Goal: Task Accomplishment & Management: Use online tool/utility

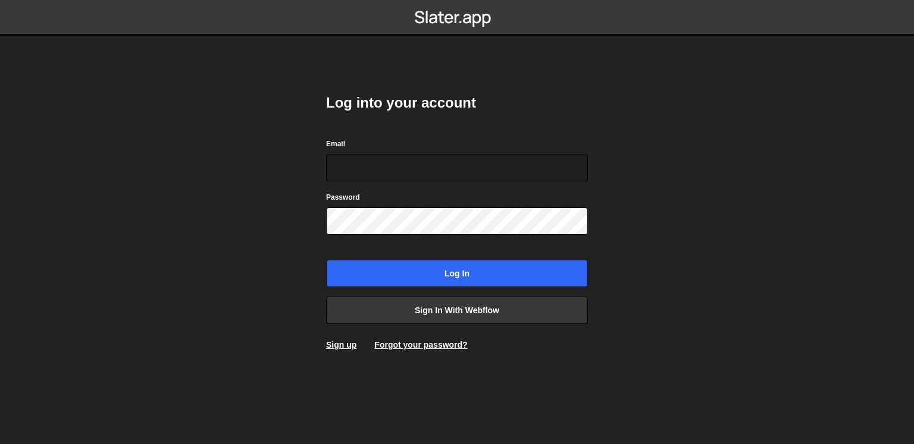
click at [643, 224] on body "Log into your account Email Password Log in Sign in with Webflow Sign up Forgot…" at bounding box center [457, 222] width 914 height 444
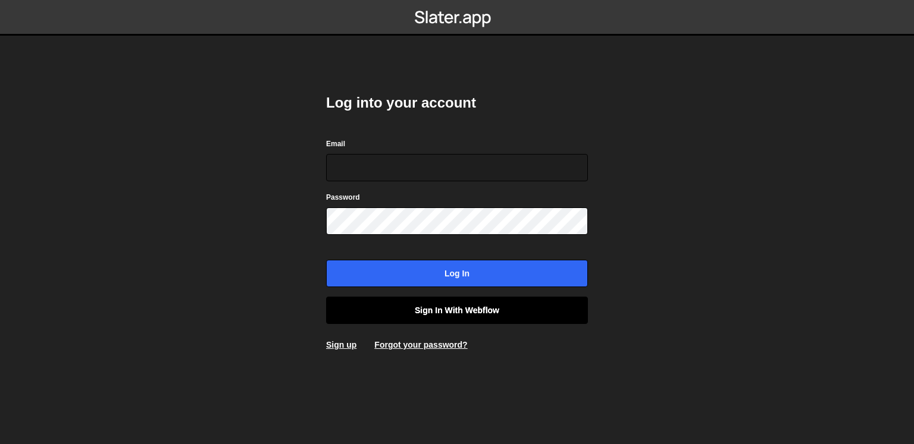
click at [527, 311] on link "Sign in with Webflow" at bounding box center [457, 310] width 262 height 27
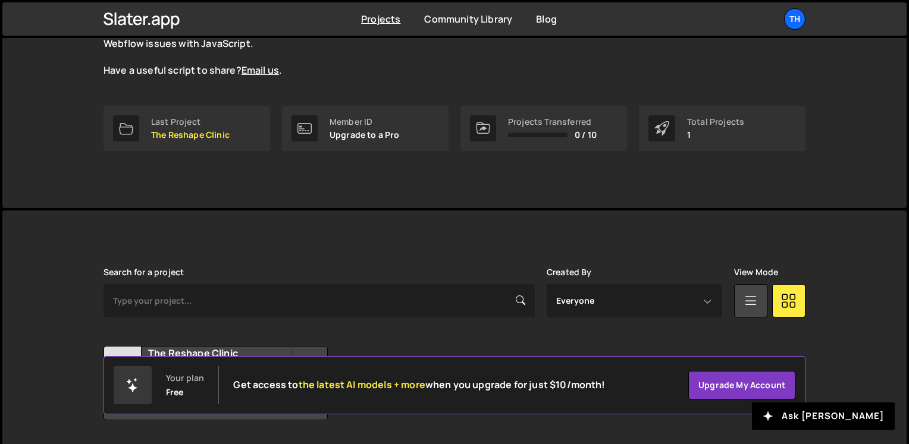
scroll to position [167, 0]
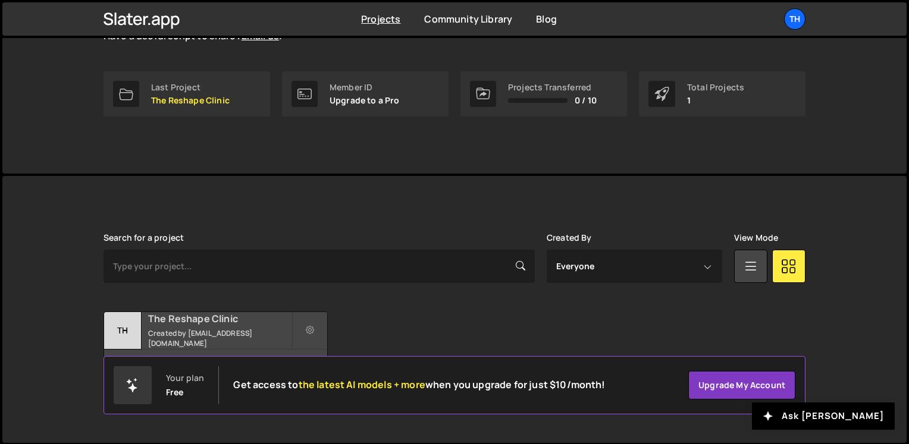
click at [247, 323] on h2 "The Reshape Clinic" at bounding box center [219, 318] width 143 height 13
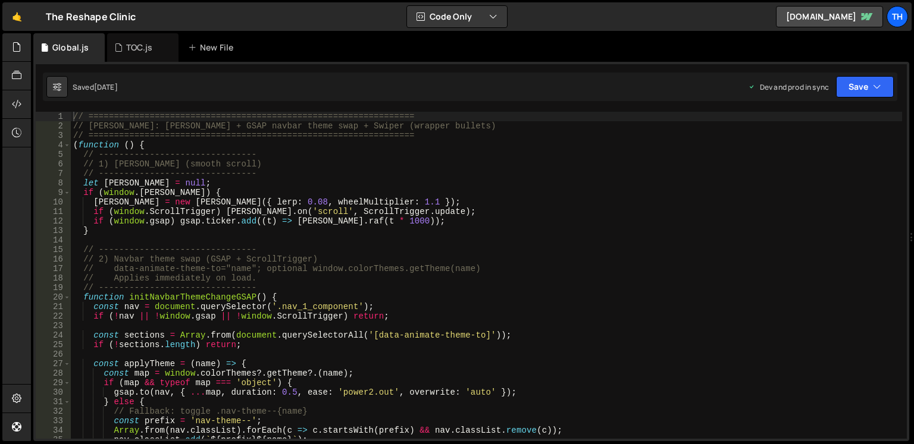
scroll to position [2929, 0]
click at [125, 52] on div "TOC.js" at bounding box center [139, 48] width 50 height 12
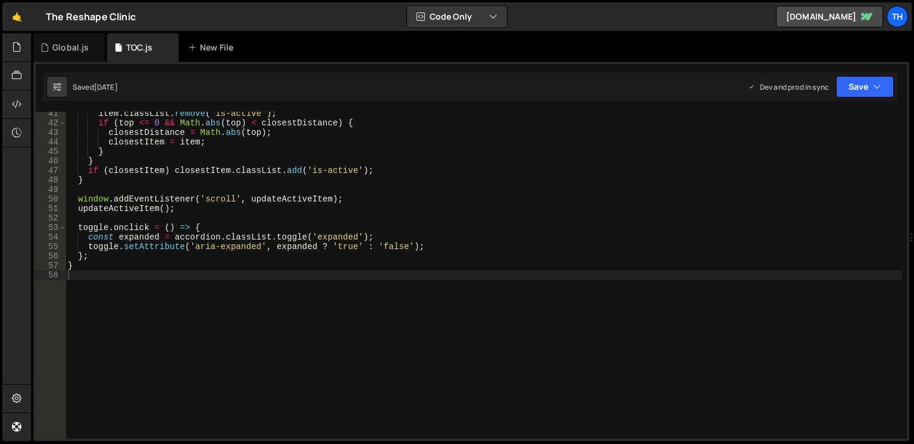
scroll to position [383, 0]
click at [65, 48] on div "Global.js" at bounding box center [70, 48] width 36 height 12
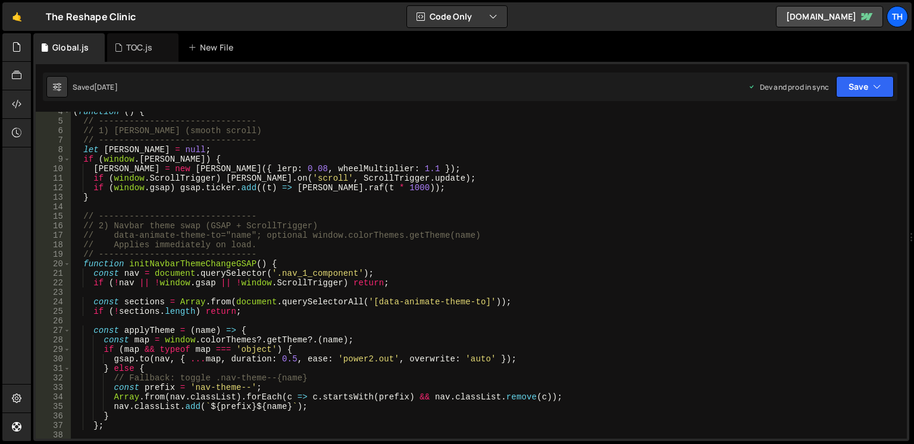
scroll to position [33, 0]
click at [220, 207] on div "( function ( ) { // ------------------------------- // 1) Lenis (smooth scroll)…" at bounding box center [486, 280] width 831 height 346
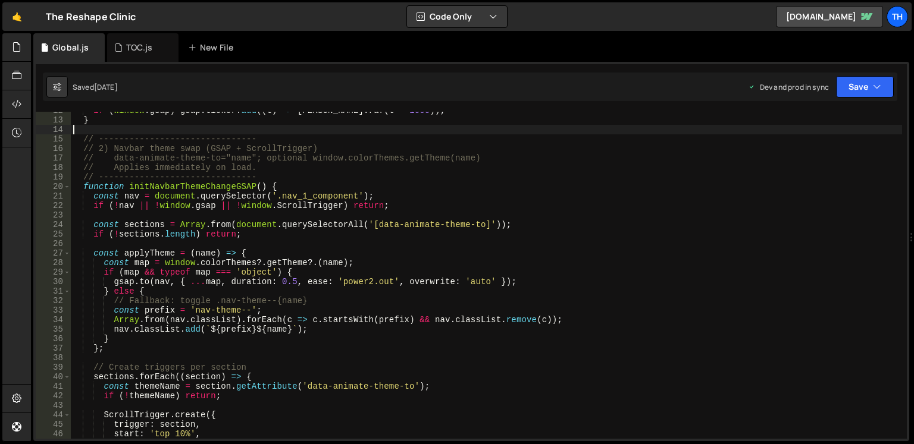
scroll to position [111, 0]
type textarea "})();"
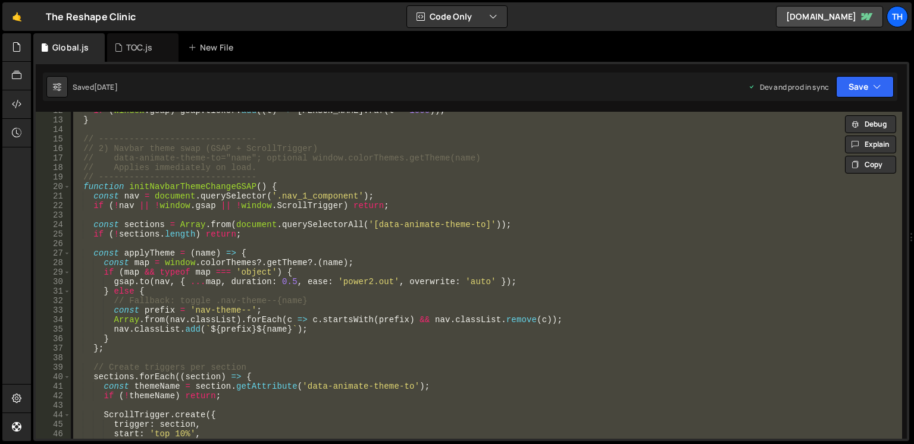
click at [468, 214] on div "if ( window . gsap ) gsap . ticker . add (( t ) => lenis . raf ( t * 1000 )) ; …" at bounding box center [486, 275] width 831 height 327
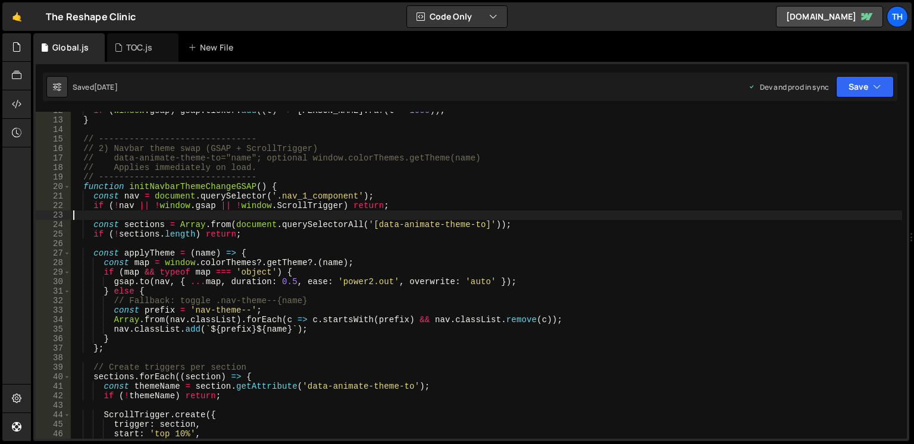
type textarea "})();"
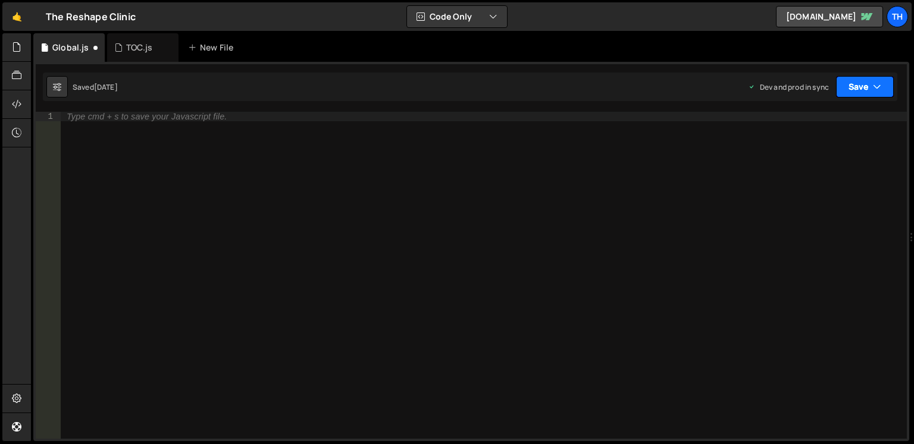
click at [872, 87] on button "Save" at bounding box center [865, 86] width 58 height 21
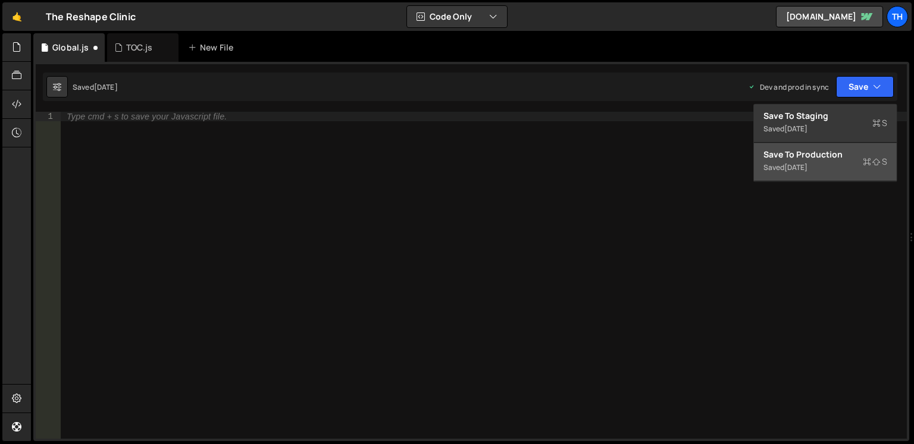
click at [829, 161] on div "Saved 2 weeks ago" at bounding box center [825, 168] width 124 height 14
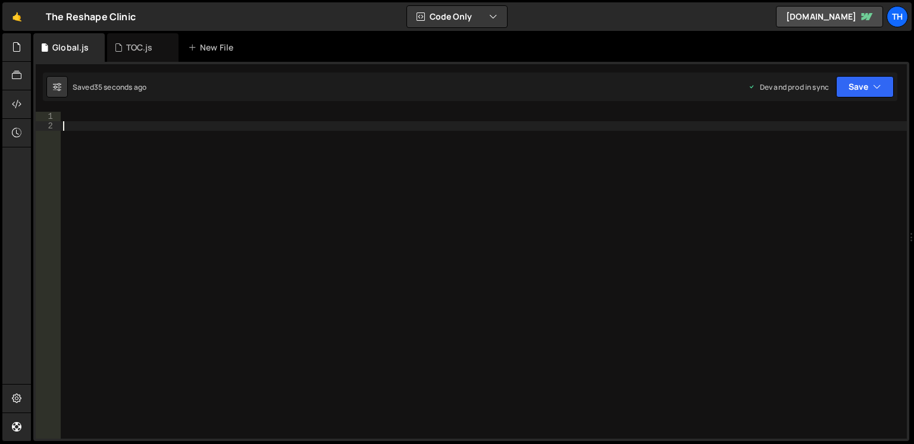
click at [522, 226] on div at bounding box center [484, 285] width 846 height 346
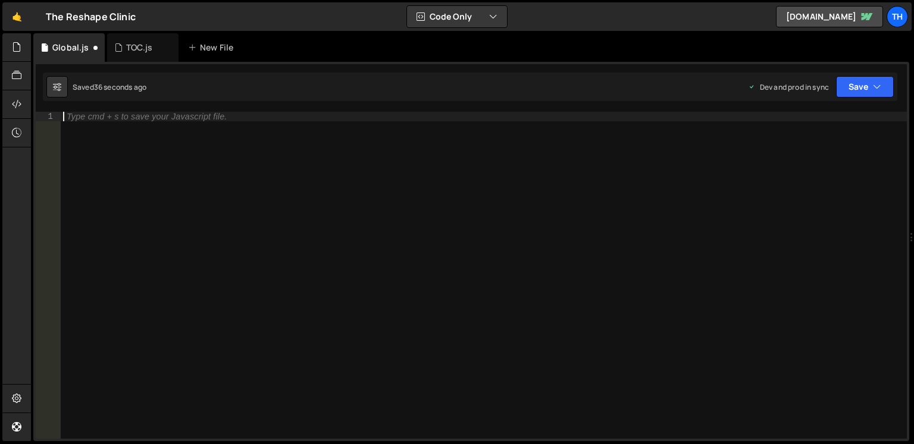
type textarea "})();"
click at [852, 82] on button "Save" at bounding box center [865, 86] width 58 height 21
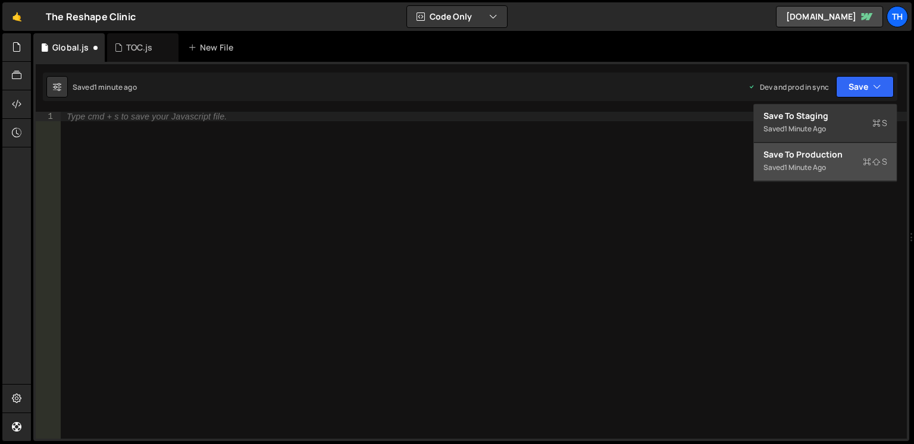
click at [833, 153] on div "Save to Production S" at bounding box center [825, 155] width 124 height 12
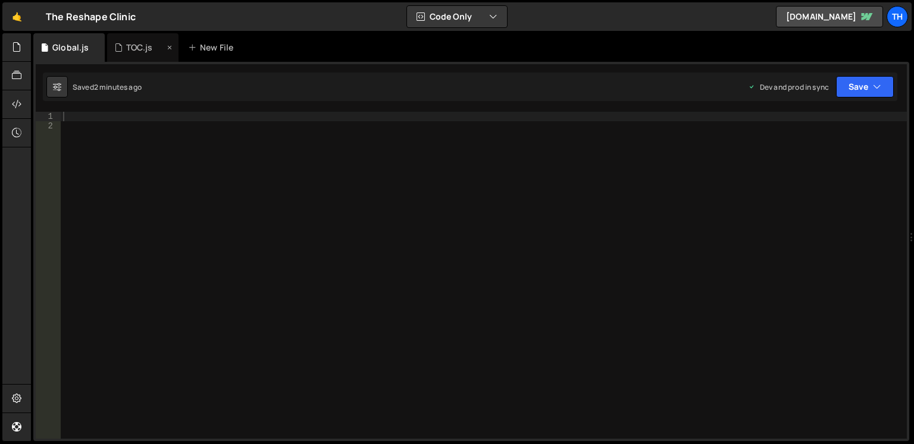
click at [124, 47] on div "TOC.js" at bounding box center [139, 48] width 50 height 12
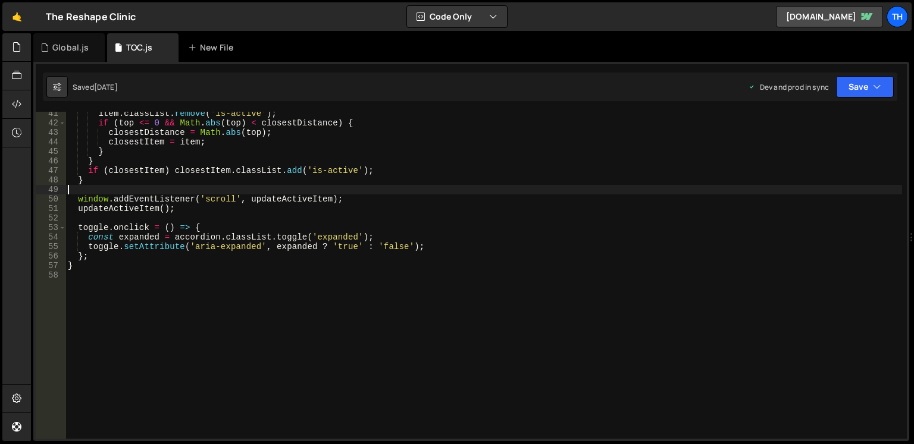
click at [212, 193] on div "item . classList . remove ( 'is-active' ) ; if ( top <= 0 && Math . abs ( top )…" at bounding box center [483, 282] width 837 height 346
type textarea "}"
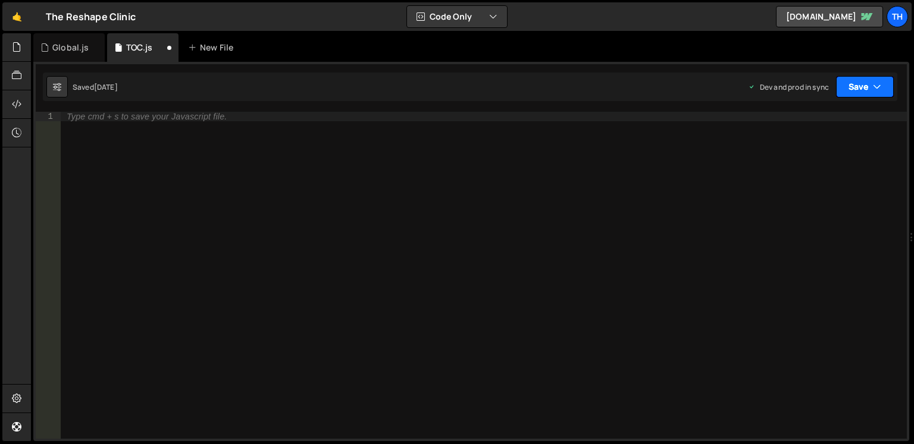
click at [858, 78] on button "Save" at bounding box center [865, 86] width 58 height 21
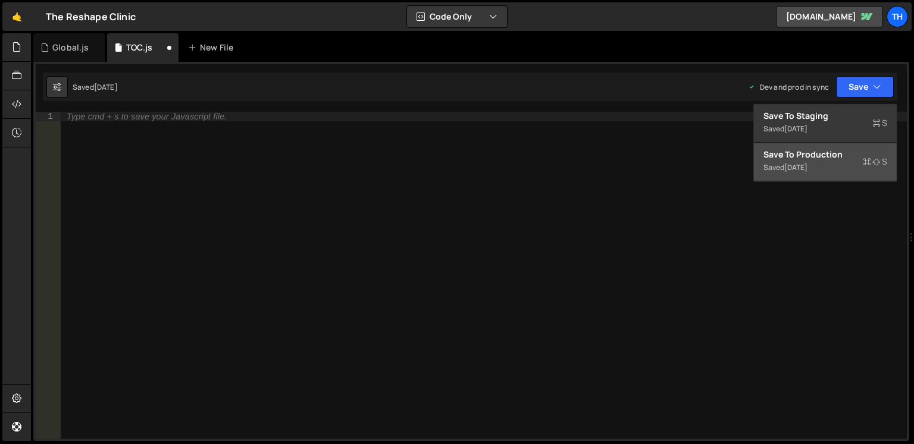
click at [829, 155] on div "Save to Production S" at bounding box center [825, 155] width 124 height 12
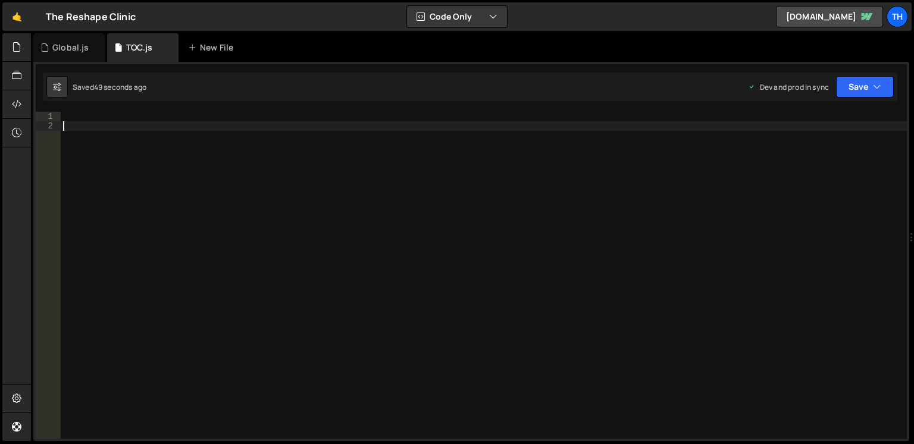
click at [215, 168] on div at bounding box center [484, 285] width 846 height 346
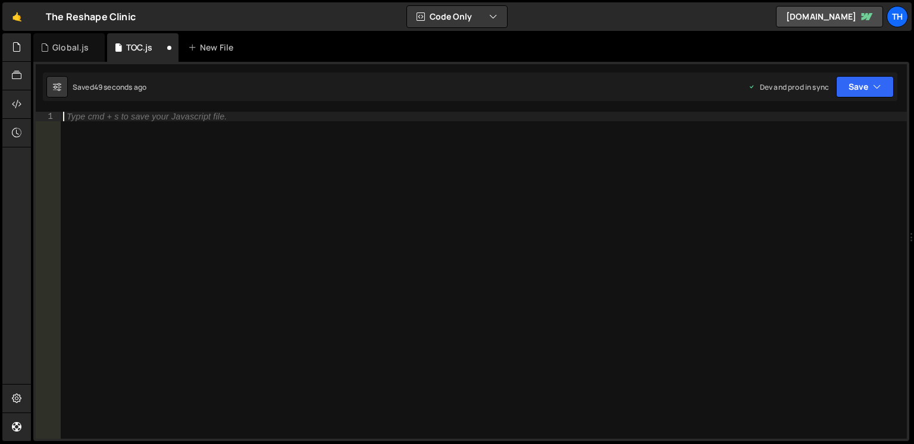
type textarea "}"
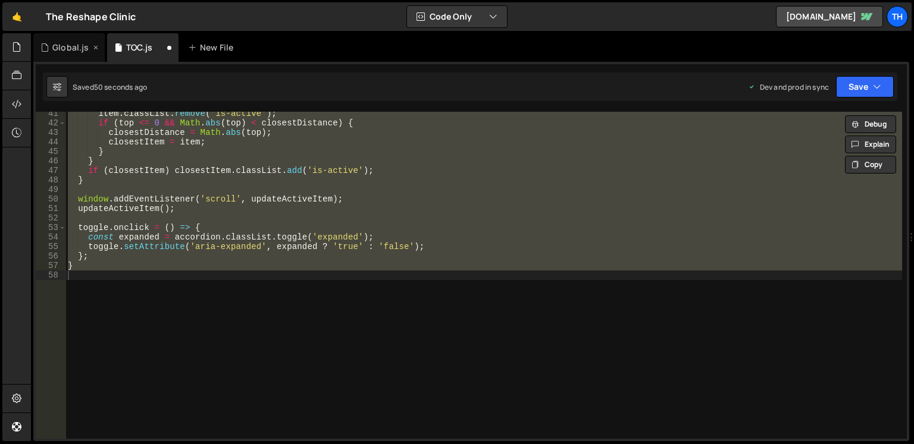
click at [58, 43] on div "Global.js" at bounding box center [70, 48] width 36 height 12
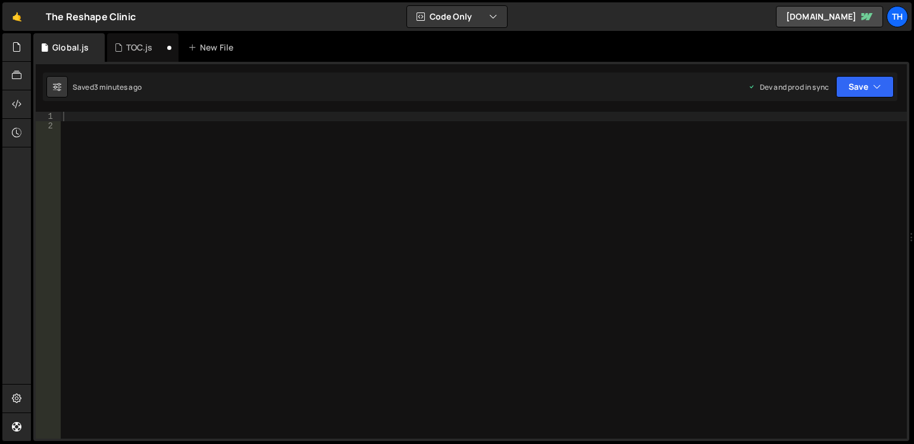
scroll to position [2929, 0]
click at [164, 147] on div at bounding box center [484, 285] width 846 height 346
type textarea "})();"
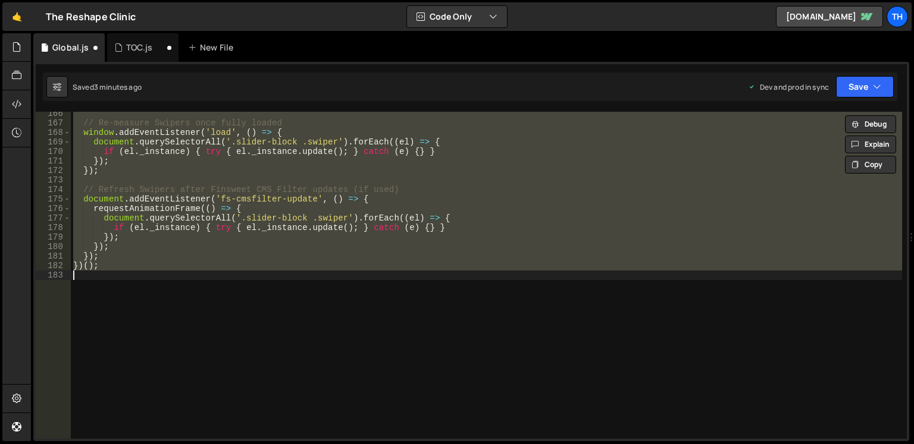
click at [252, 282] on div "// Re-measure Swipers once fully loaded window . addEventListener ( 'load' , ( …" at bounding box center [486, 275] width 831 height 327
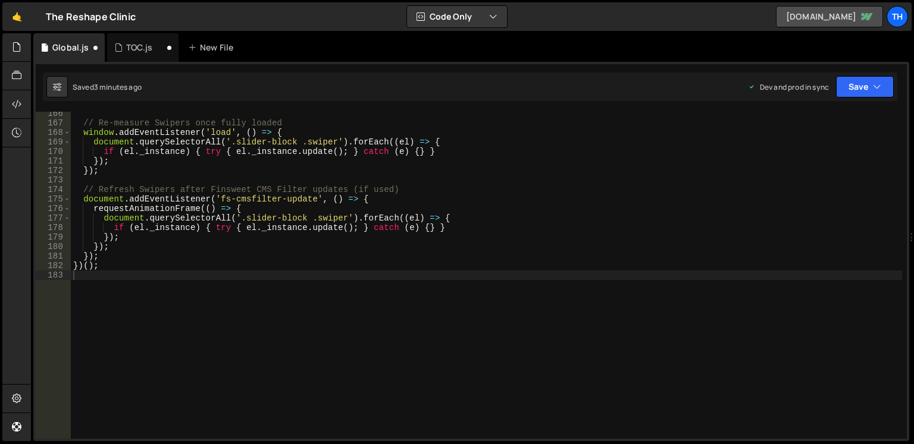
click at [843, 12] on link "7777777777.webflow.io" at bounding box center [829, 16] width 107 height 21
click at [11, 103] on div at bounding box center [16, 104] width 29 height 29
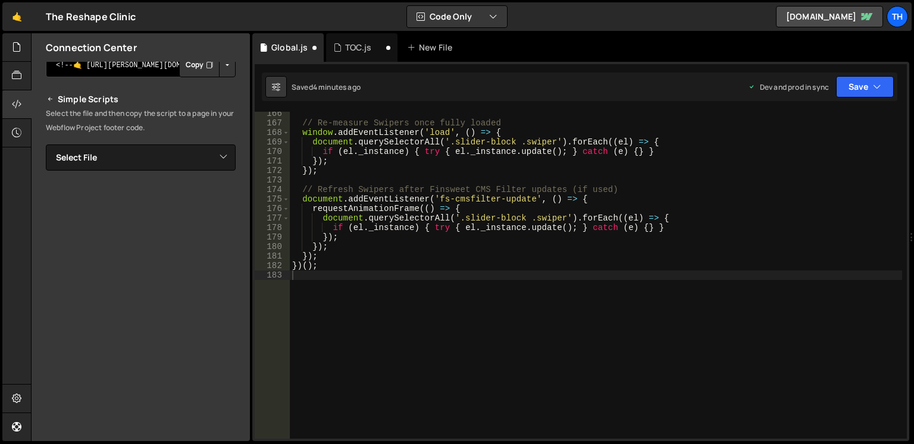
scroll to position [0, 0]
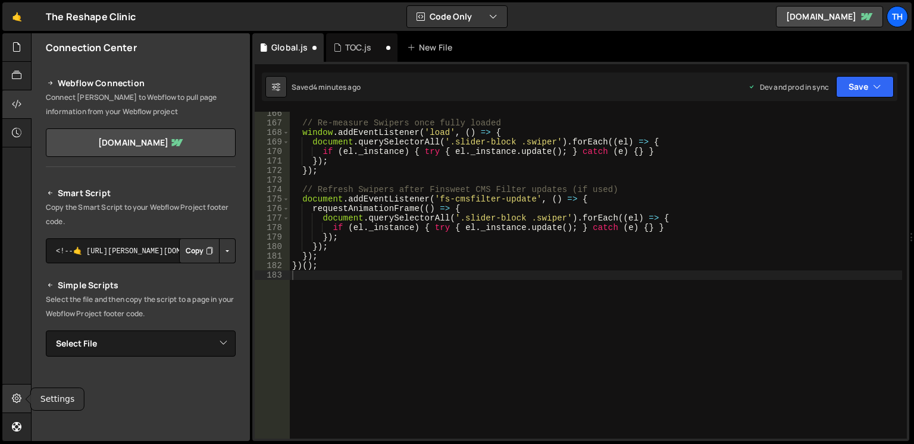
click at [12, 403] on icon at bounding box center [17, 398] width 10 height 13
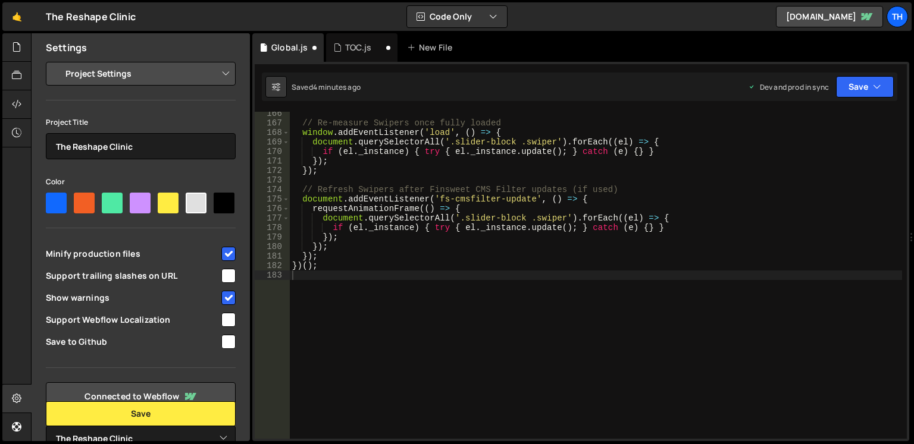
scroll to position [64, 0]
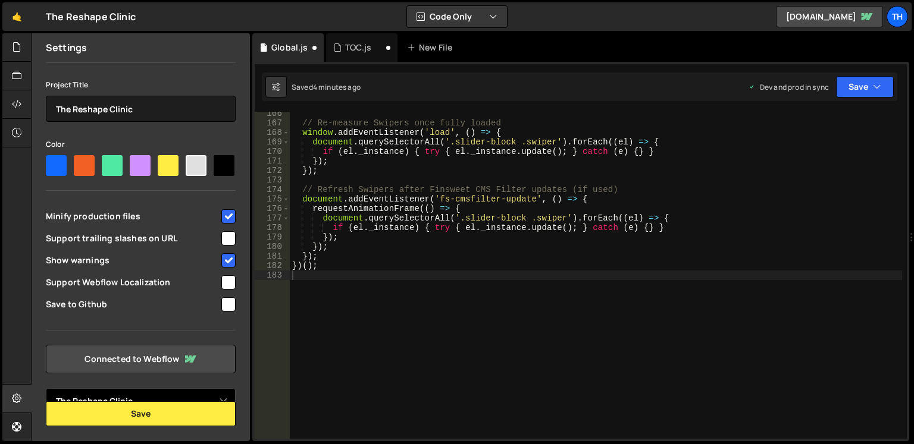
click at [219, 397] on select "Select Project The Reshape Clinic" at bounding box center [141, 402] width 190 height 26
select select
click at [46, 389] on select "Select Project The Reshape Clinic" at bounding box center [141, 402] width 190 height 26
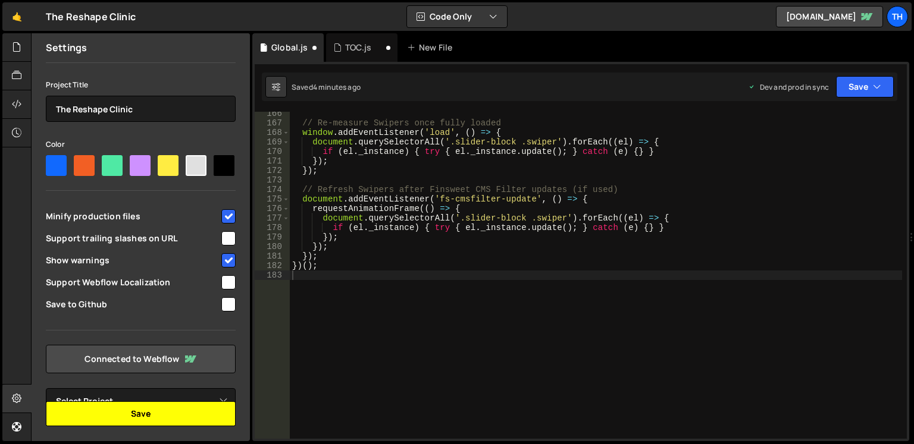
click at [183, 416] on button "Save" at bounding box center [141, 414] width 190 height 25
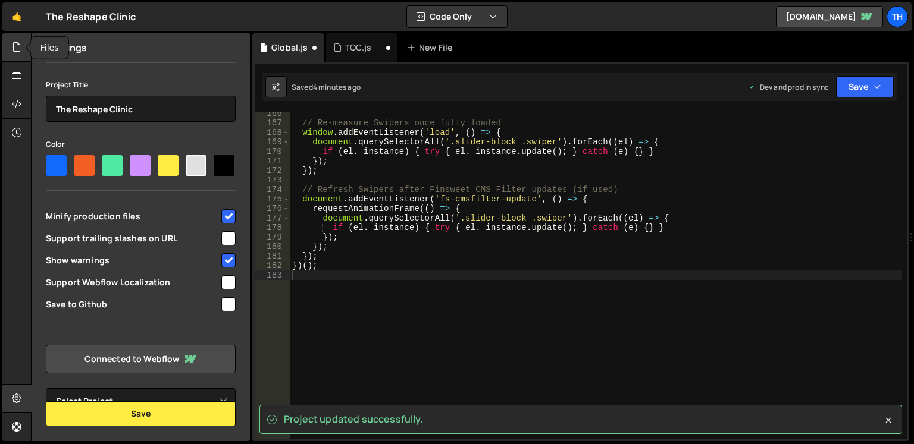
click at [15, 54] on div at bounding box center [16, 47] width 29 height 29
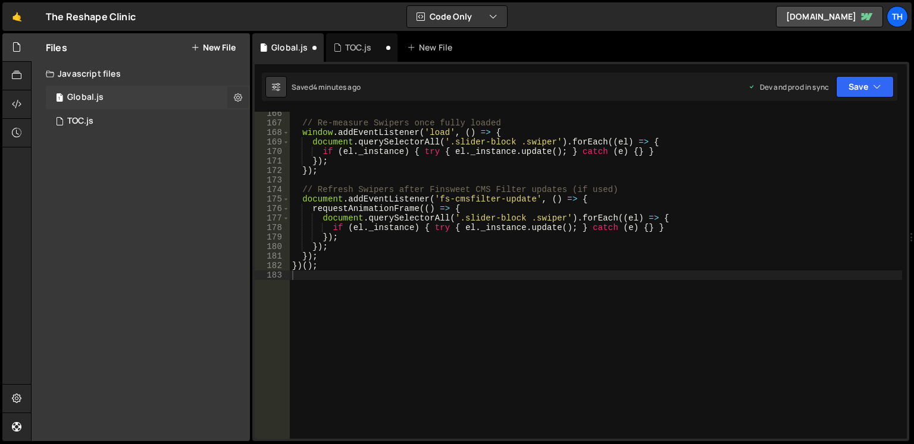
click at [237, 101] on icon at bounding box center [238, 97] width 8 height 11
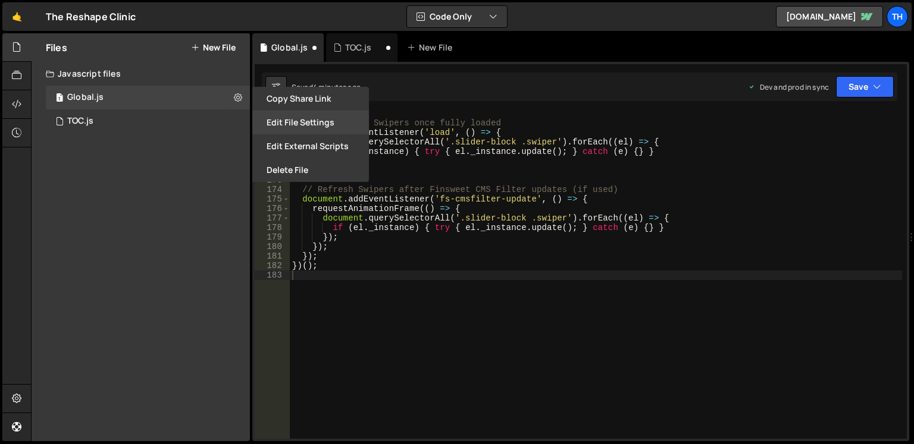
click at [317, 125] on button "Edit File Settings" at bounding box center [310, 123] width 117 height 24
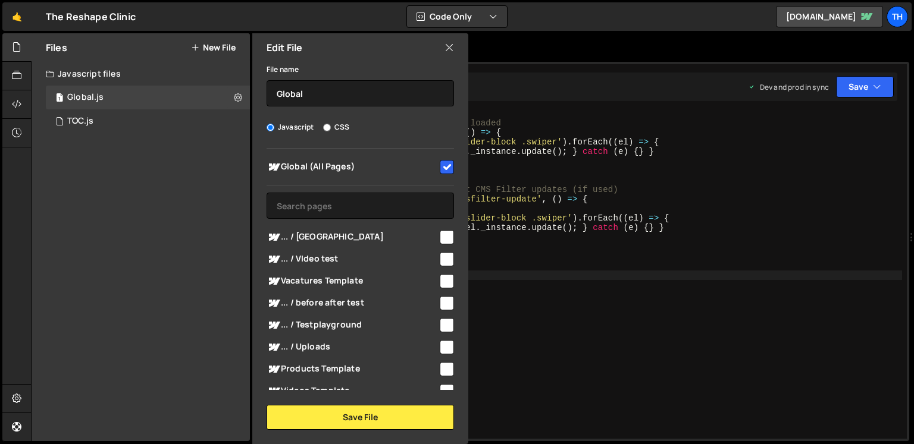
click at [440, 171] on input "checkbox" at bounding box center [447, 167] width 14 height 14
checkbox input "false"
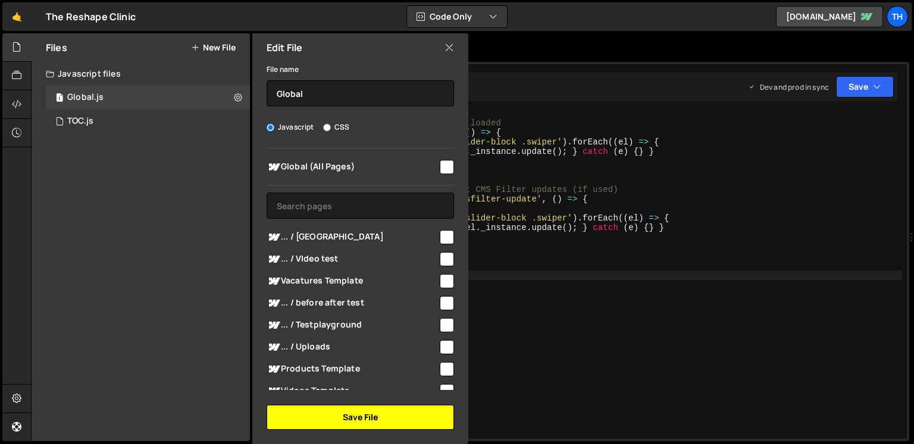
click at [369, 421] on button "Save File" at bounding box center [360, 417] width 187 height 25
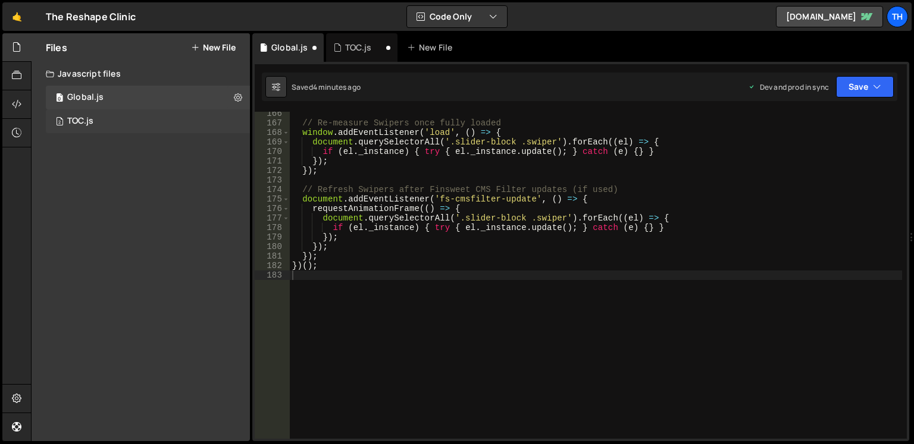
click at [229, 119] on div "2 TOC.js 0" at bounding box center [148, 121] width 204 height 24
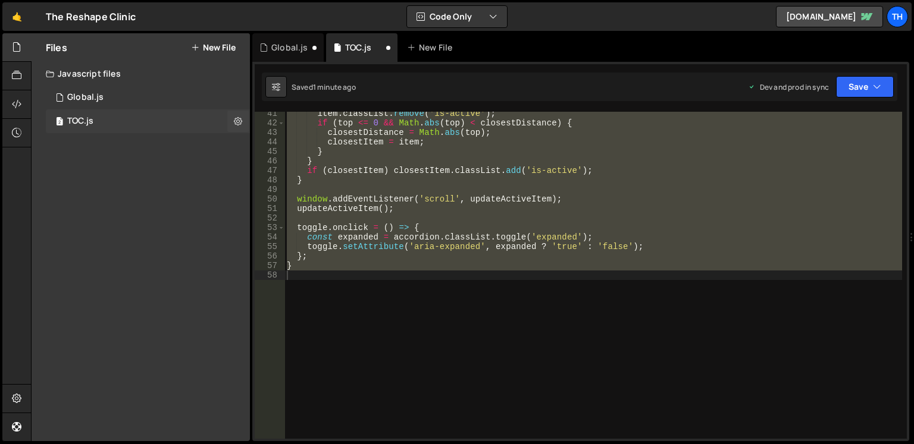
scroll to position [0, 0]
click at [238, 122] on icon at bounding box center [238, 120] width 8 height 11
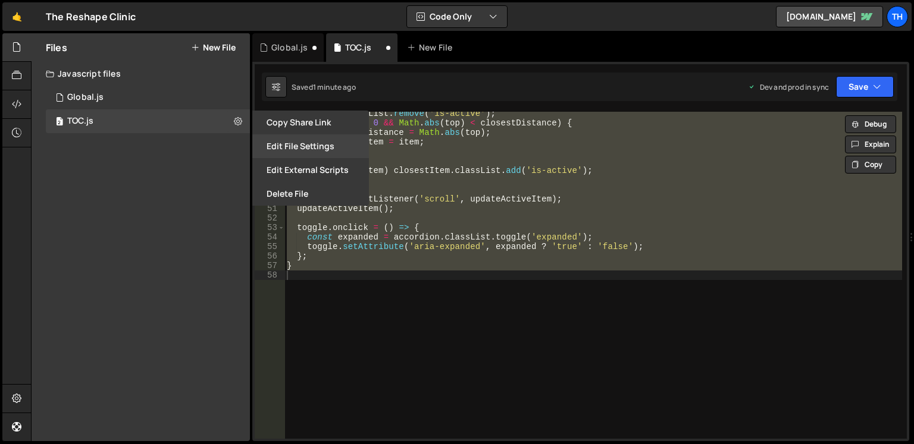
click at [332, 151] on button "Edit File Settings" at bounding box center [310, 146] width 117 height 24
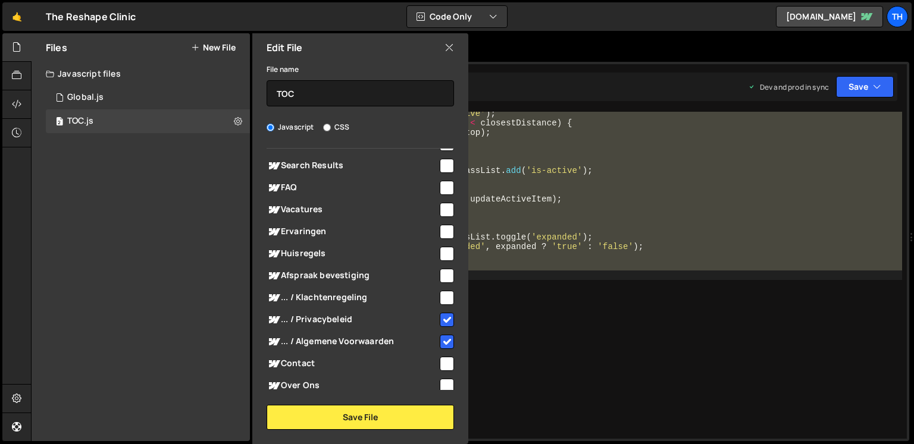
scroll to position [328, 0]
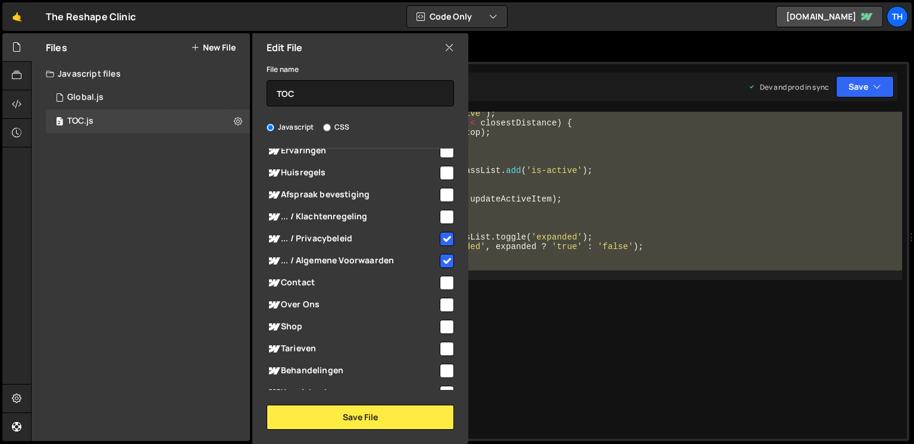
click at [440, 239] on input "checkbox" at bounding box center [447, 239] width 14 height 14
checkbox input "false"
click at [440, 259] on input "checkbox" at bounding box center [447, 261] width 14 height 14
checkbox input "false"
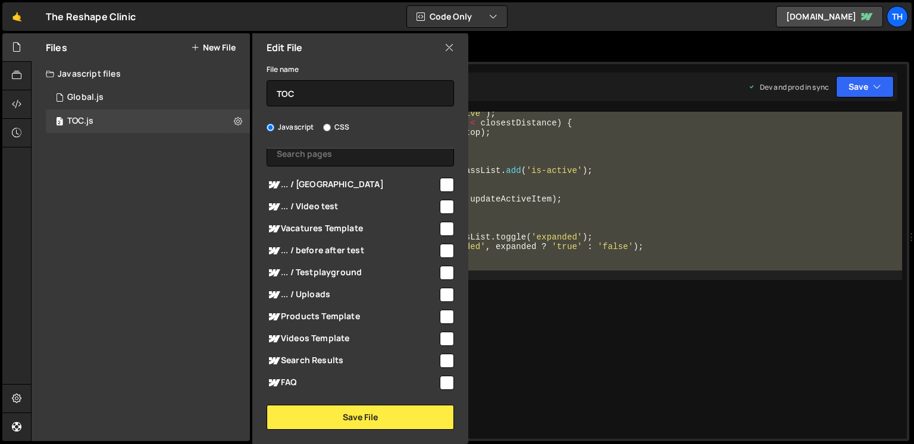
scroll to position [0, 0]
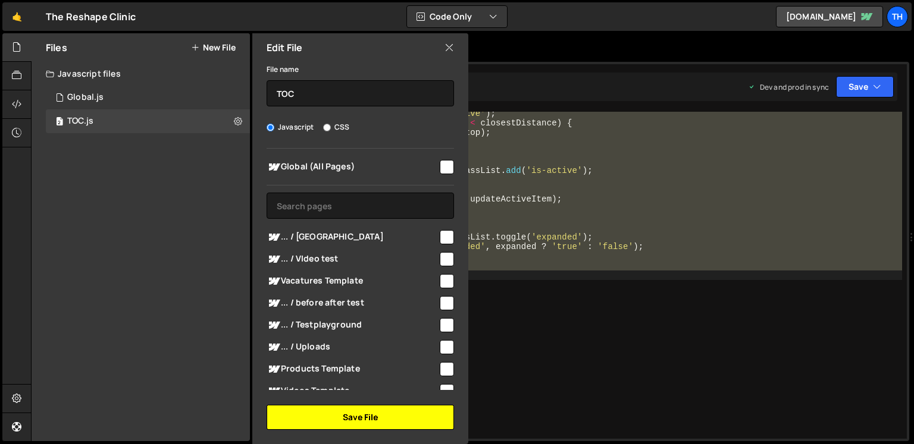
click at [355, 426] on button "Save File" at bounding box center [360, 417] width 187 height 25
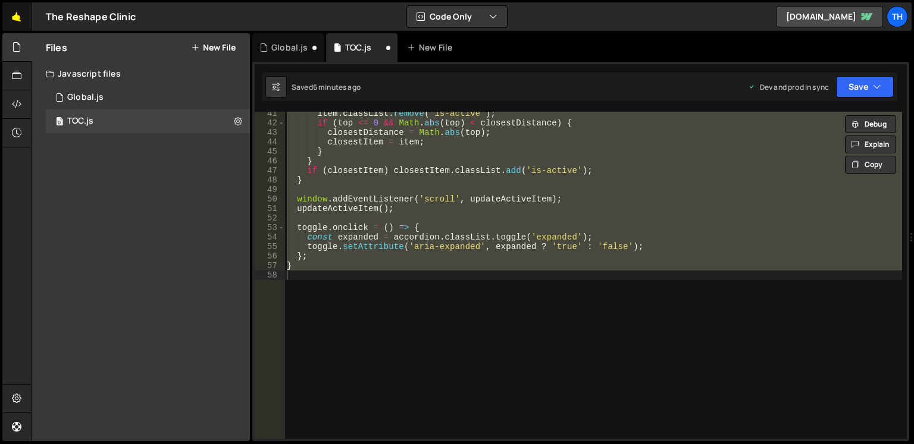
click at [18, 17] on link "🤙" at bounding box center [16, 16] width 29 height 29
click at [903, 25] on div "Th" at bounding box center [897, 16] width 21 height 21
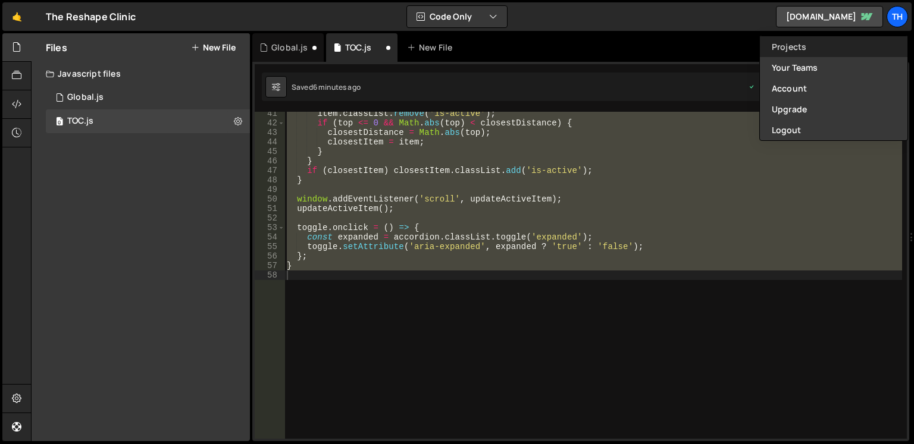
click at [787, 49] on link "Projects" at bounding box center [834, 46] width 148 height 21
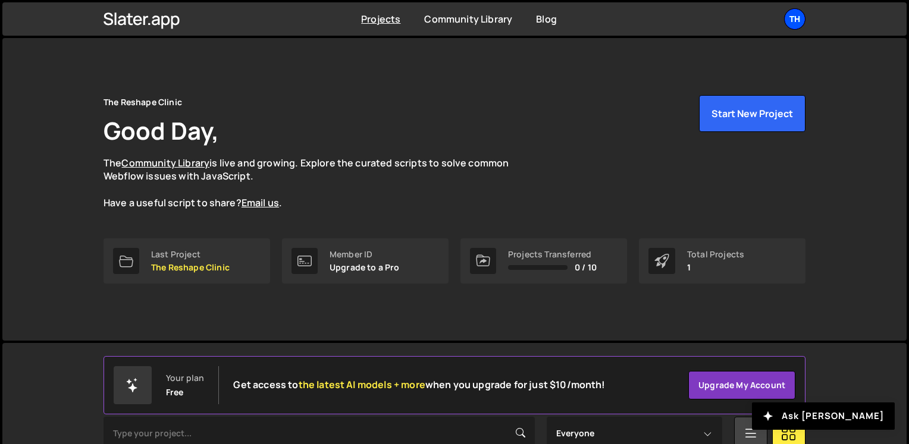
click at [796, 25] on div "Th" at bounding box center [794, 18] width 21 height 21
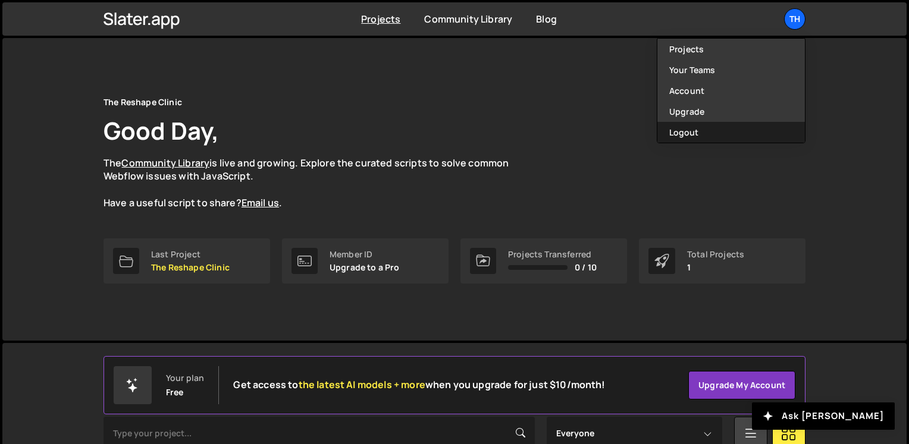
click at [732, 127] on button "Logout" at bounding box center [732, 132] width 148 height 21
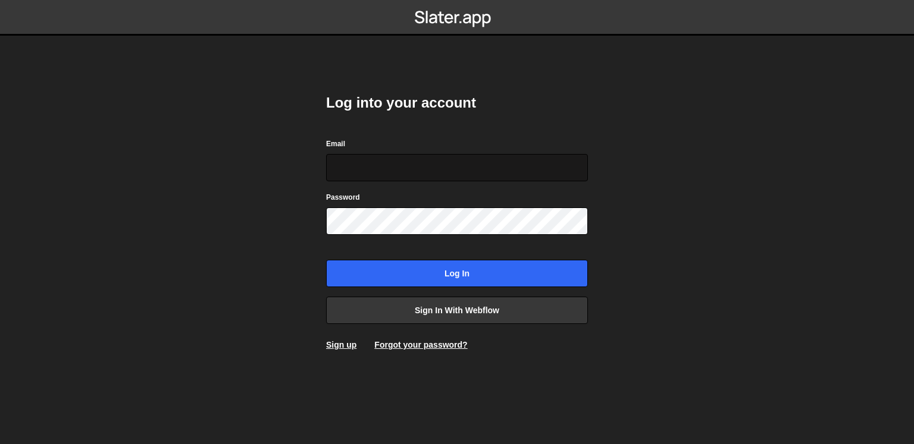
click at [464, 164] on input "Email" at bounding box center [457, 167] width 262 height 27
type input "f"
type input "[EMAIL_ADDRESS][DOMAIN_NAME]"
click at [326, 260] on input "Log in" at bounding box center [457, 273] width 262 height 27
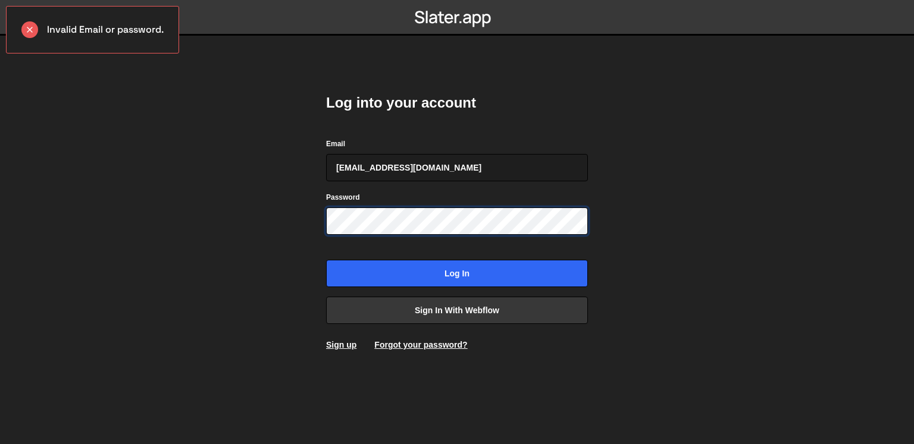
click at [326, 260] on input "Log in" at bounding box center [457, 273] width 262 height 27
type input "[EMAIL_ADDRESS][DOMAIN_NAME]"
click at [326, 260] on input "Log in" at bounding box center [457, 273] width 262 height 27
click at [497, 287] on div "Log into your account Email fahromX@live.nl Password Log in Sign in with Webflo…" at bounding box center [457, 222] width 262 height 293
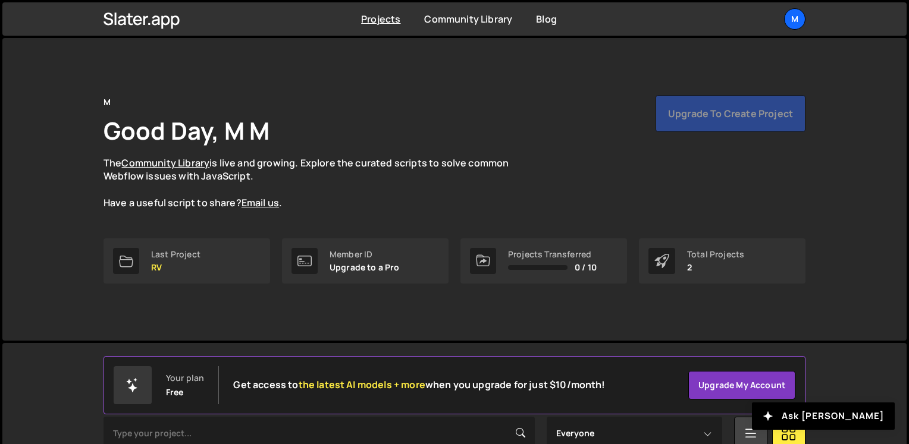
scroll to position [167, 0]
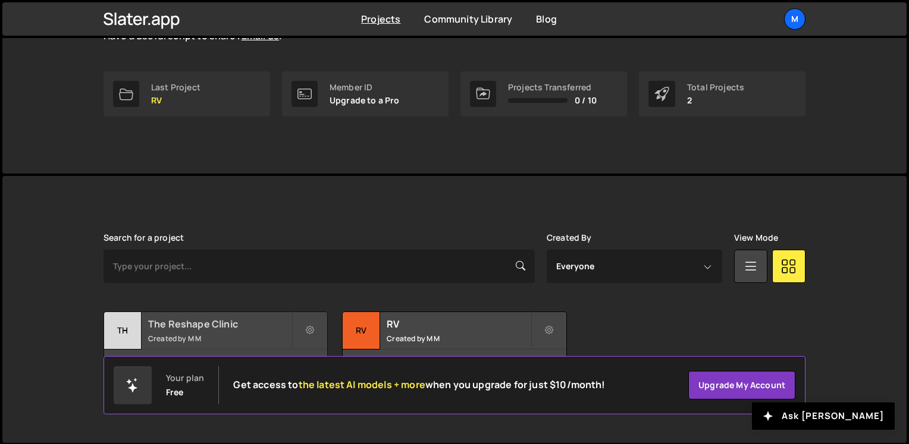
click at [226, 331] on div "The Reshape Clinic Created by M M" at bounding box center [215, 330] width 223 height 37
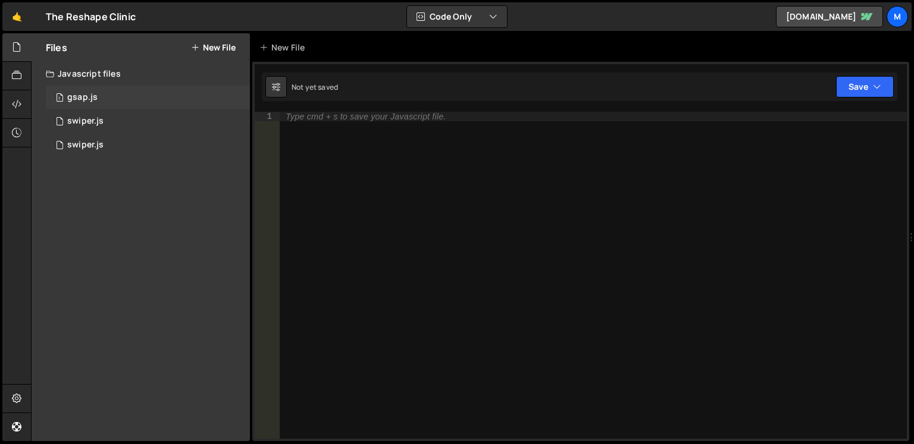
click at [104, 98] on div "1 gsap.js 0" at bounding box center [148, 98] width 204 height 24
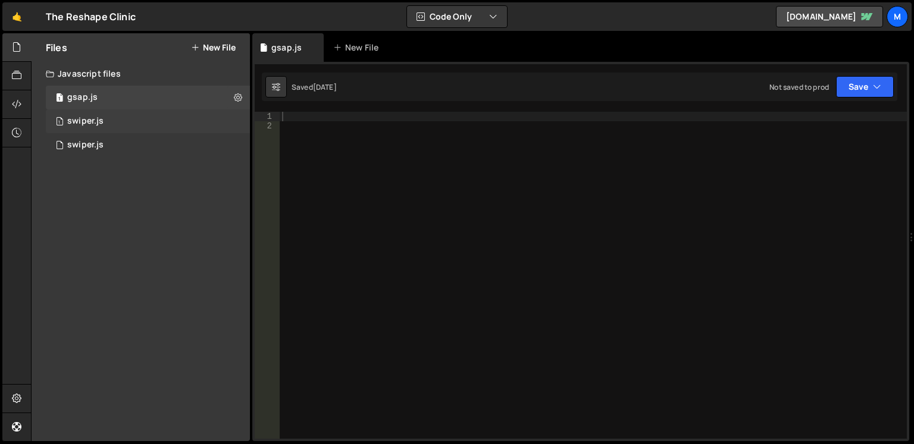
click at [101, 122] on div "swiper.js" at bounding box center [85, 121] width 36 height 11
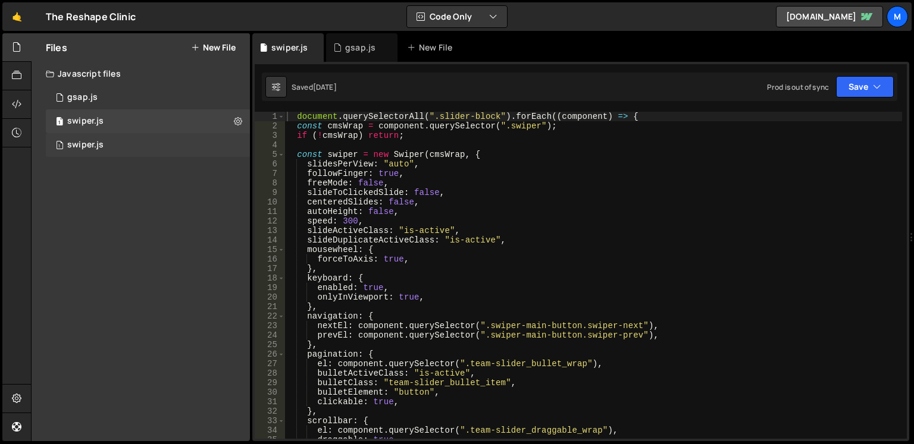
click at [100, 143] on div "swiper.js" at bounding box center [85, 145] width 36 height 11
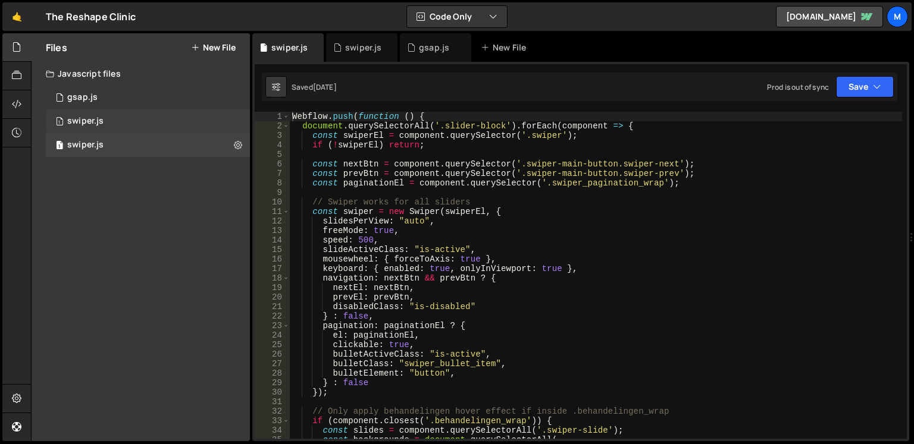
click at [94, 112] on div "1 swiper.js 0" at bounding box center [148, 121] width 204 height 24
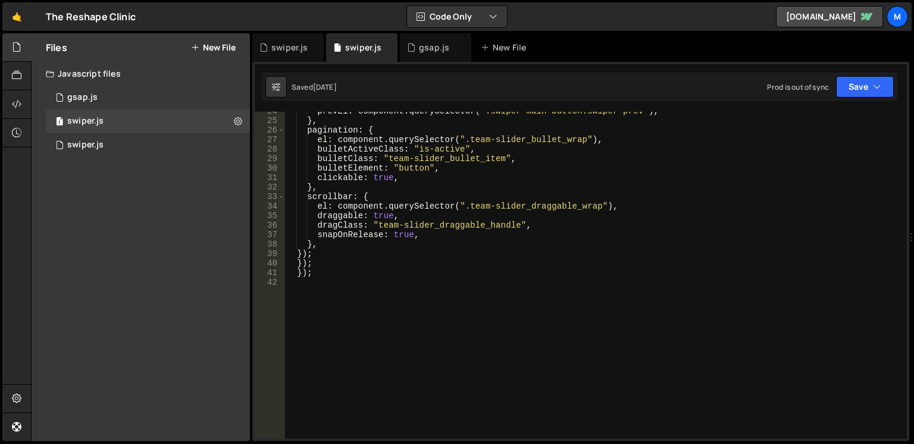
scroll to position [224, 0]
click at [515, 194] on div "prevEl : component . querySelector ( ".swiper-main-button.swiper-prev" ) , } , …" at bounding box center [593, 280] width 618 height 346
type textarea "});"
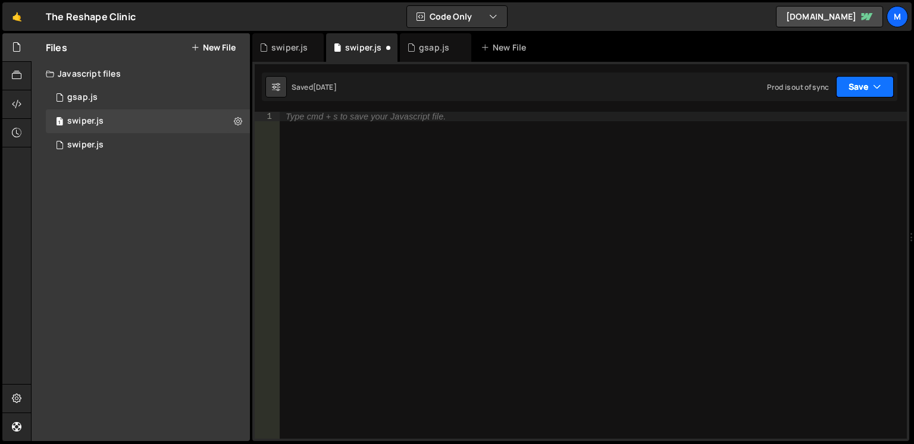
click at [869, 95] on button "Save" at bounding box center [865, 86] width 58 height 21
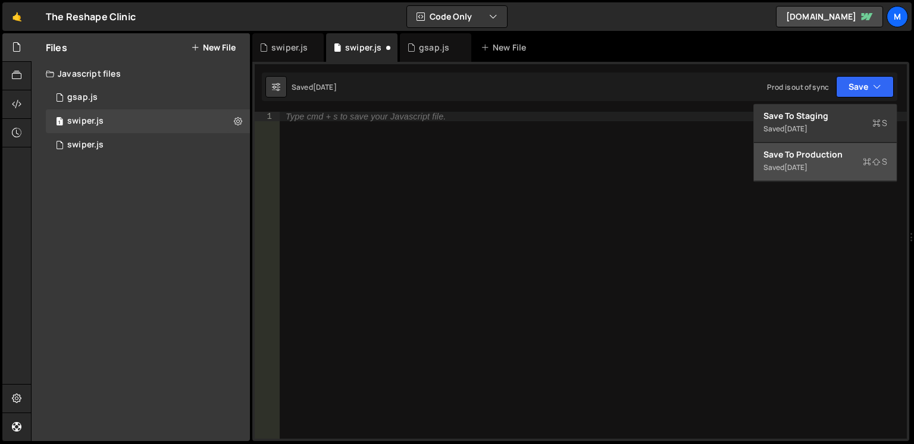
click at [830, 158] on div "Save to Production S" at bounding box center [825, 155] width 124 height 12
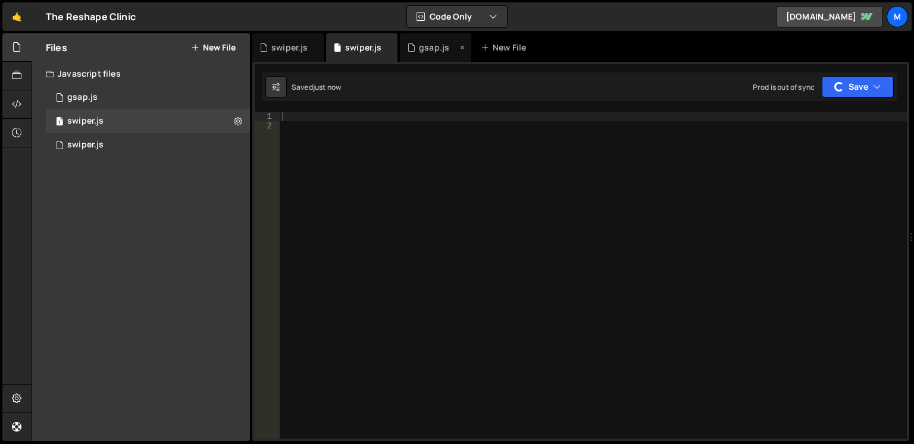
click at [431, 41] on div "gsap.js" at bounding box center [435, 47] width 71 height 29
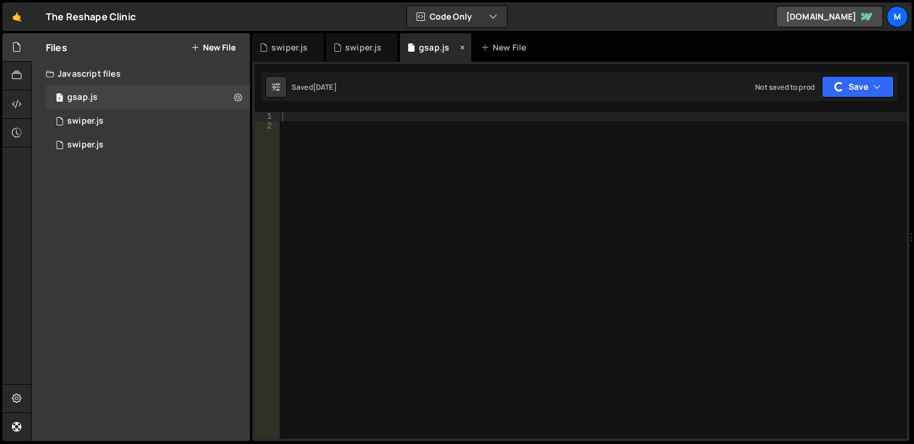
scroll to position [0, 0]
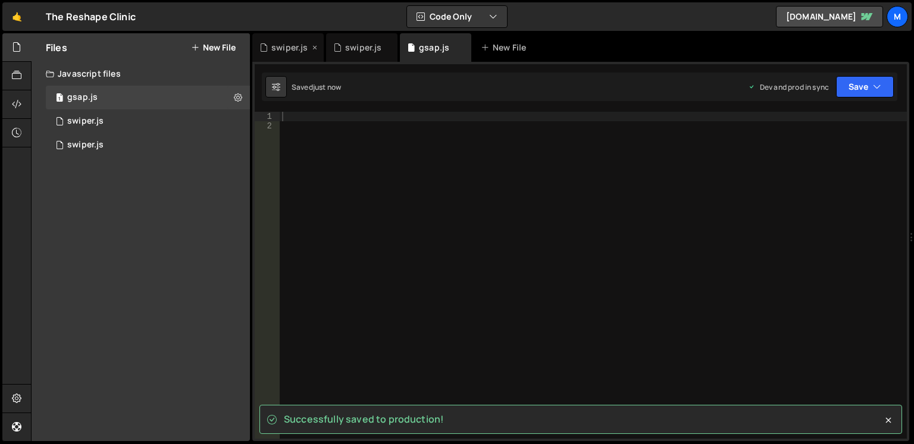
click at [286, 43] on div "swiper.js" at bounding box center [289, 48] width 36 height 12
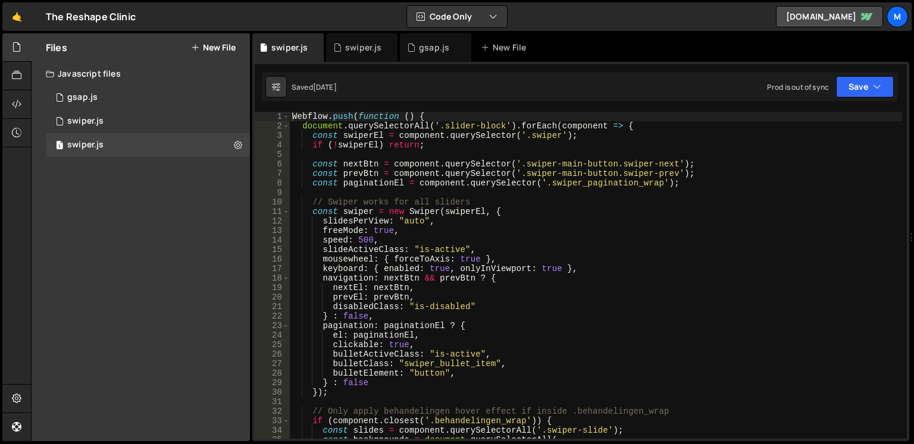
click at [406, 210] on div "Webflow . push ( function ( ) { document . querySelectorAll ( '.slider-block' )…" at bounding box center [596, 285] width 612 height 346
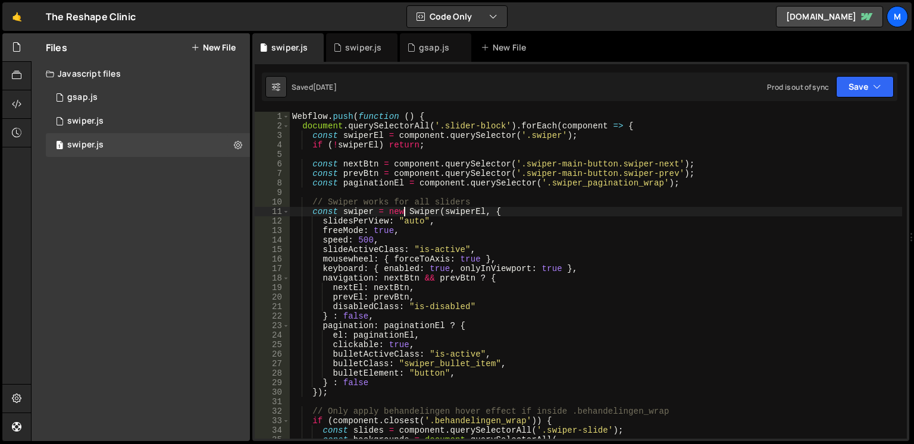
type textarea "});"
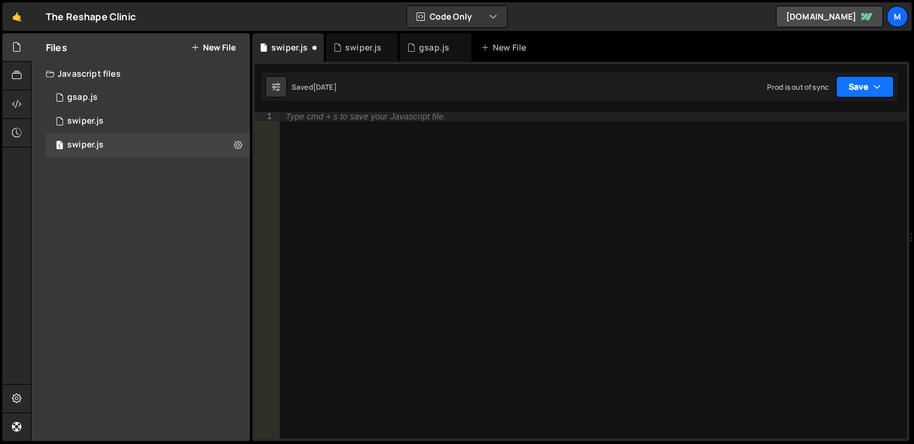
click at [880, 87] on icon "button" at bounding box center [877, 87] width 8 height 12
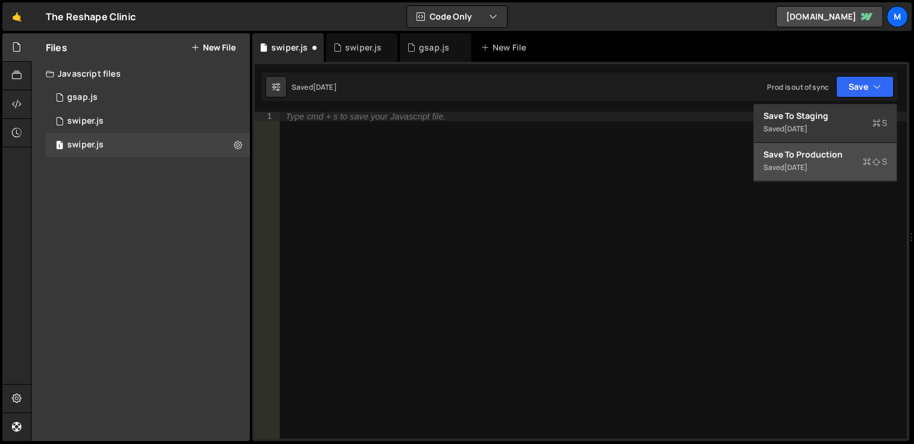
click at [807, 167] on div "3 months ago" at bounding box center [795, 167] width 23 height 10
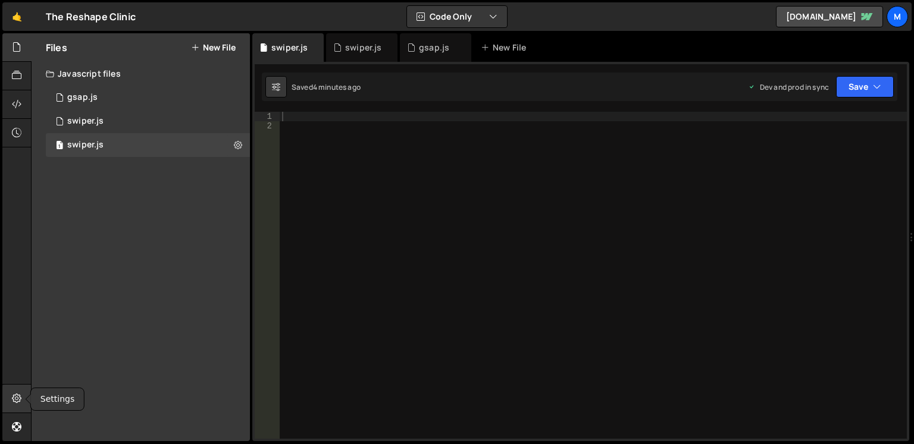
click at [20, 408] on div at bounding box center [16, 399] width 29 height 29
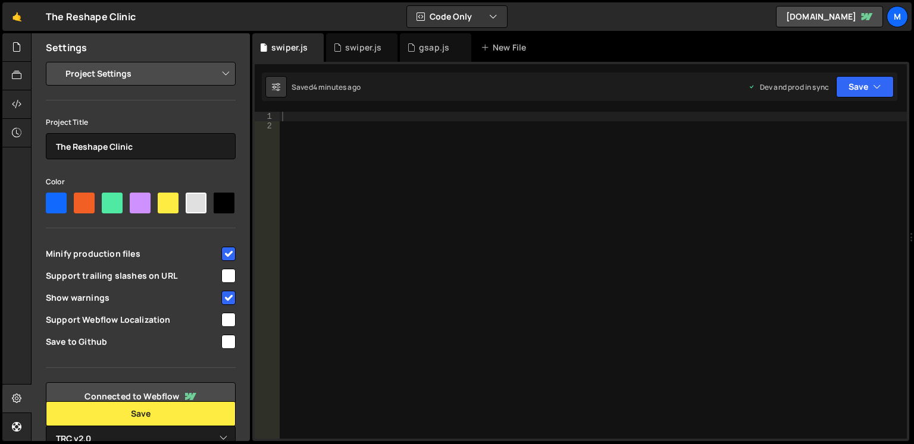
scroll to position [64, 0]
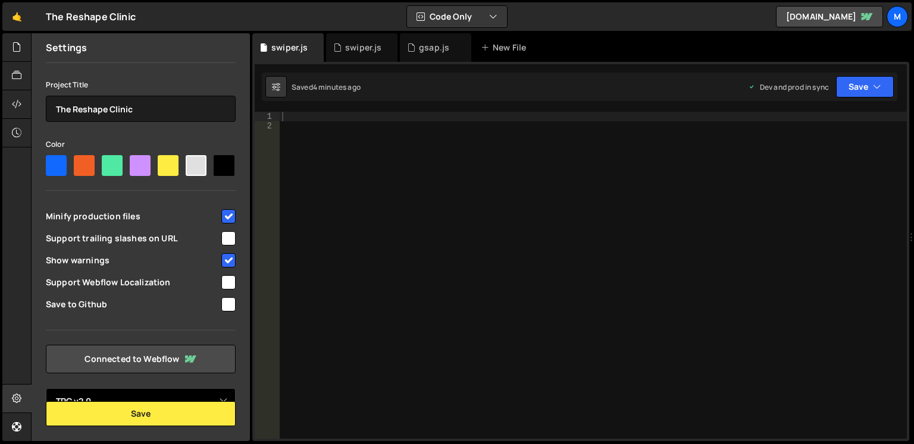
click at [200, 395] on select "Select Project TRC v2.0" at bounding box center [141, 402] width 190 height 26
select select
click at [46, 389] on select "Select Project TRC v2.0" at bounding box center [141, 402] width 190 height 26
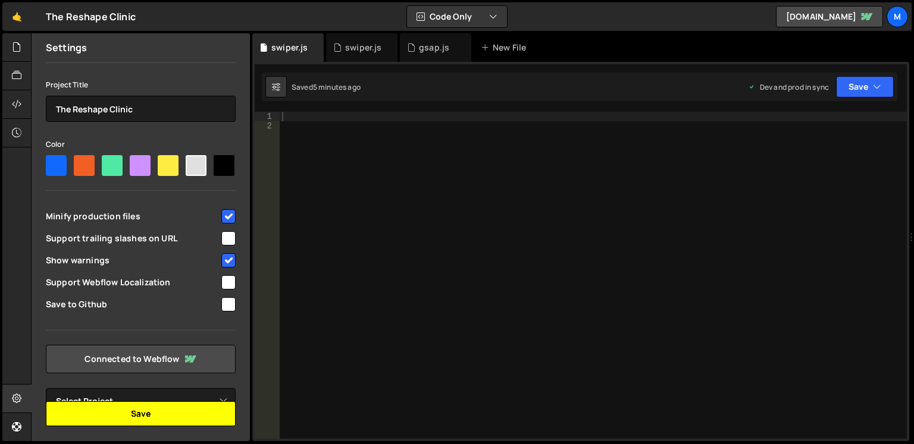
click at [181, 412] on button "Save" at bounding box center [141, 414] width 190 height 25
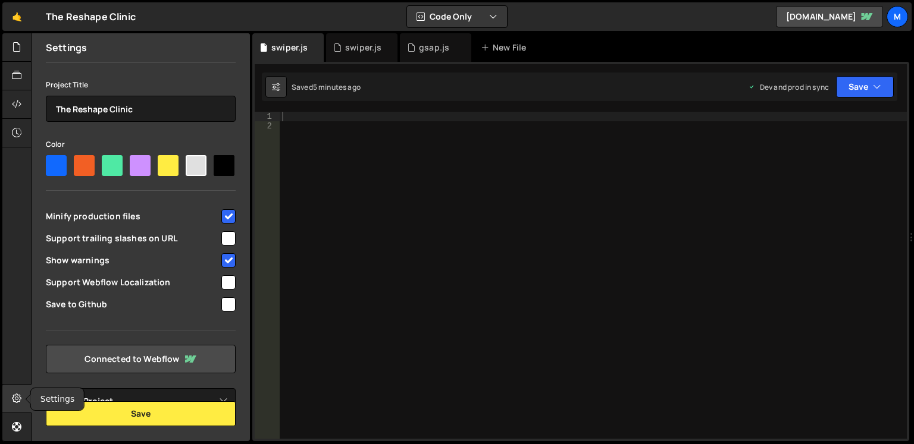
click at [14, 400] on icon at bounding box center [17, 398] width 10 height 13
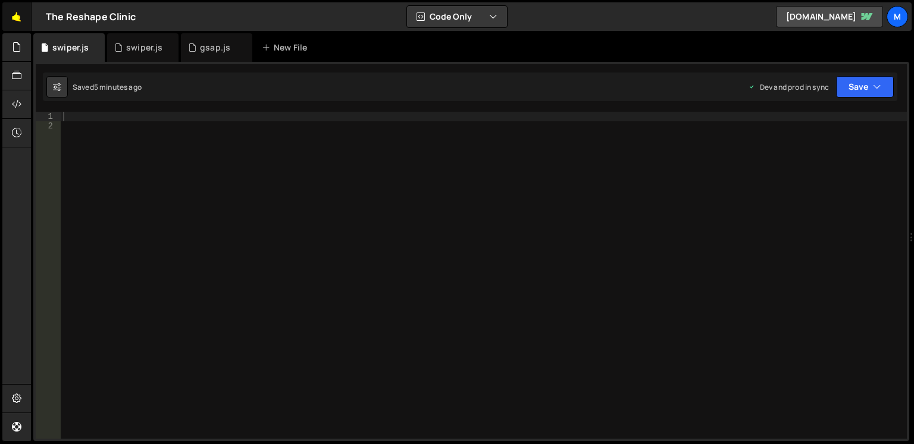
click at [18, 21] on link "🤙" at bounding box center [16, 16] width 29 height 29
click at [897, 20] on div "M" at bounding box center [897, 16] width 21 height 21
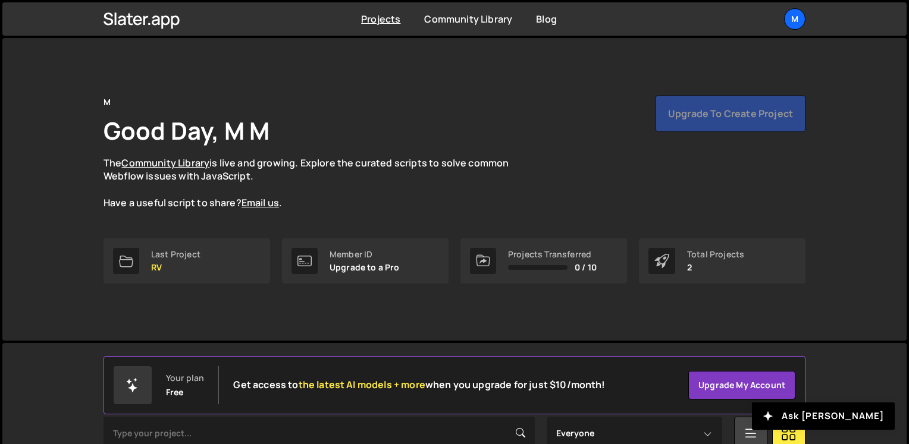
scroll to position [167, 0]
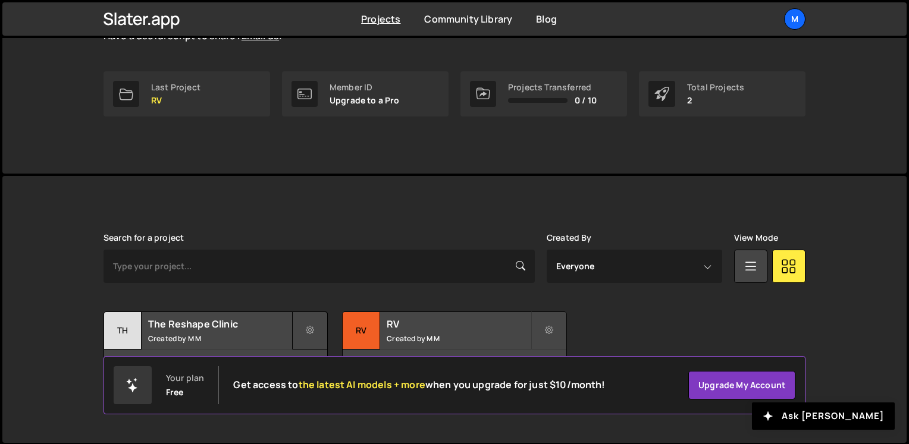
click at [307, 323] on button at bounding box center [310, 331] width 36 height 38
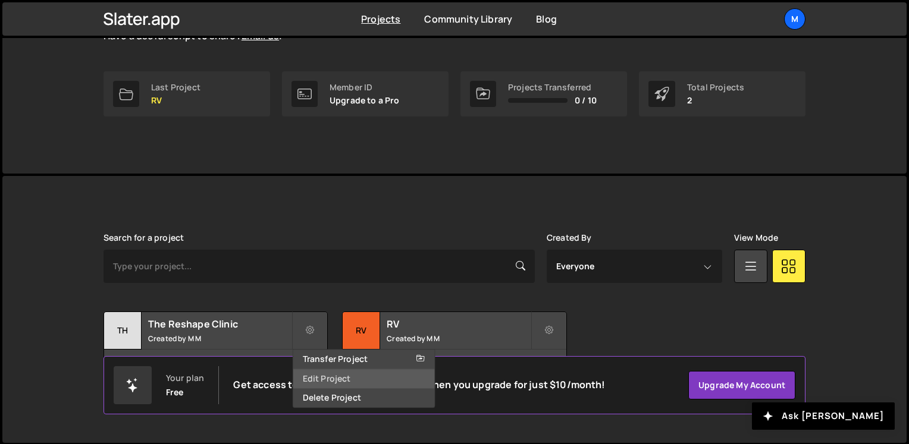
click at [367, 387] on link "Edit Project" at bounding box center [364, 379] width 142 height 19
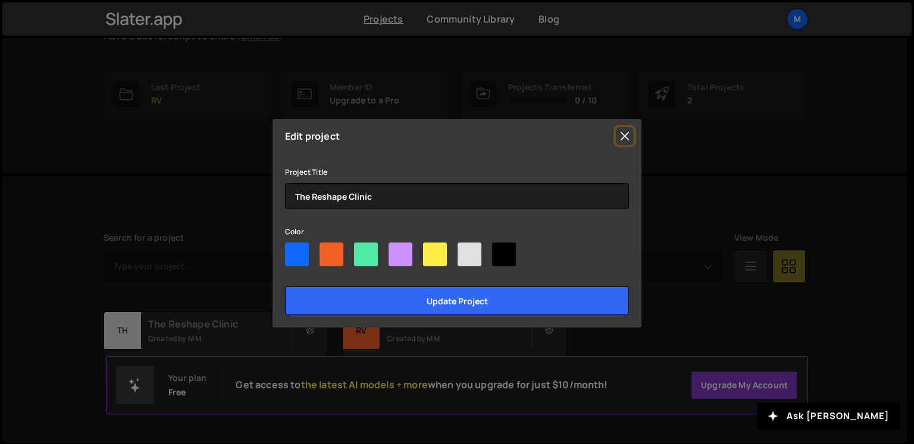
click at [625, 138] on button "Close" at bounding box center [625, 136] width 18 height 18
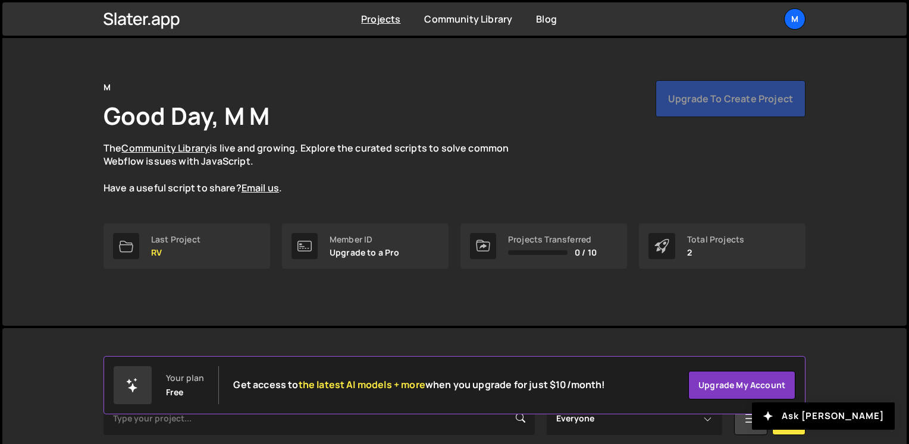
scroll to position [0, 0]
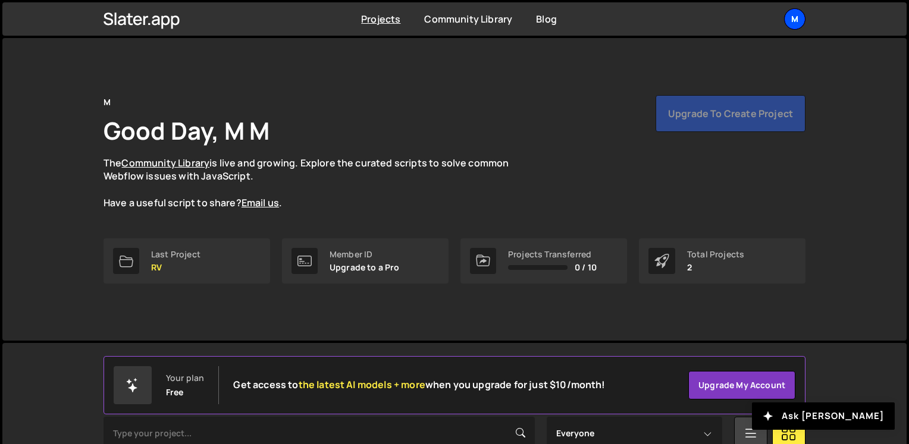
click at [797, 17] on div "M" at bounding box center [794, 18] width 21 height 21
